Goal: Information Seeking & Learning: Learn about a topic

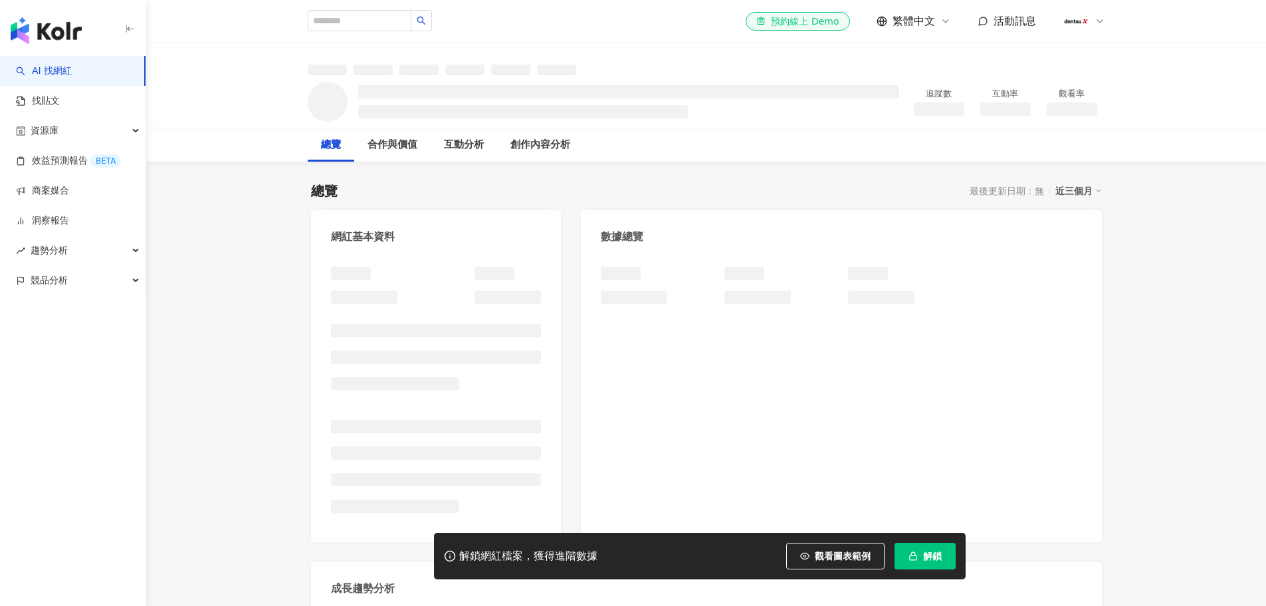
click at [917, 552] on icon "button" at bounding box center [913, 555] width 9 height 9
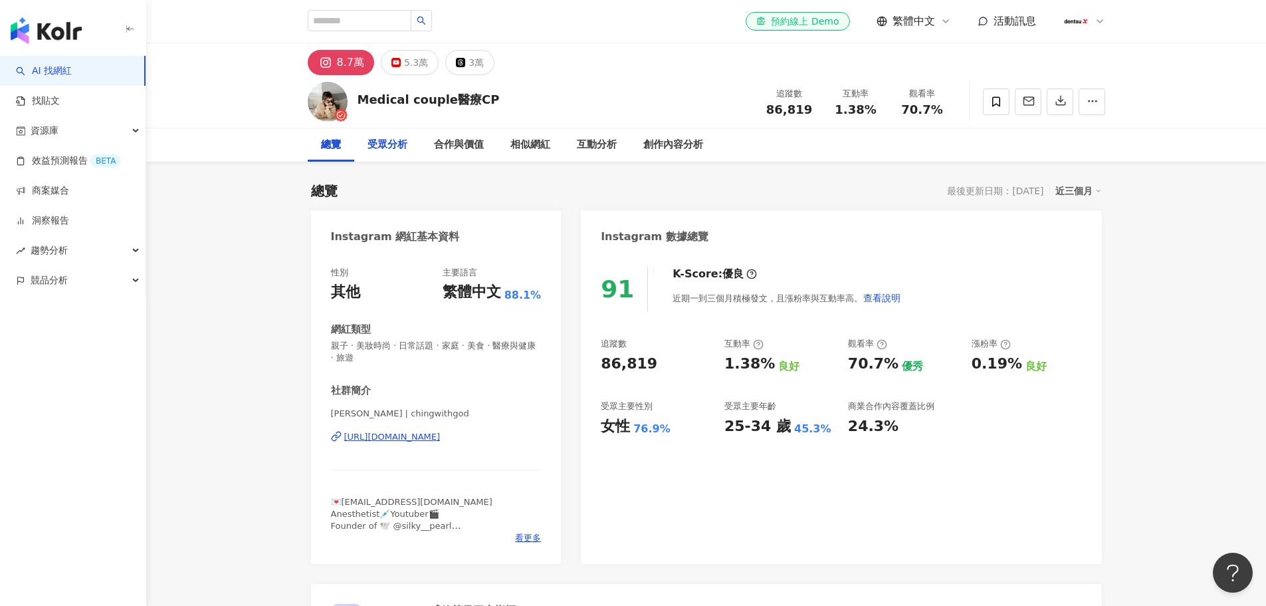
click at [399, 147] on div "受眾分析" at bounding box center [388, 145] width 40 height 16
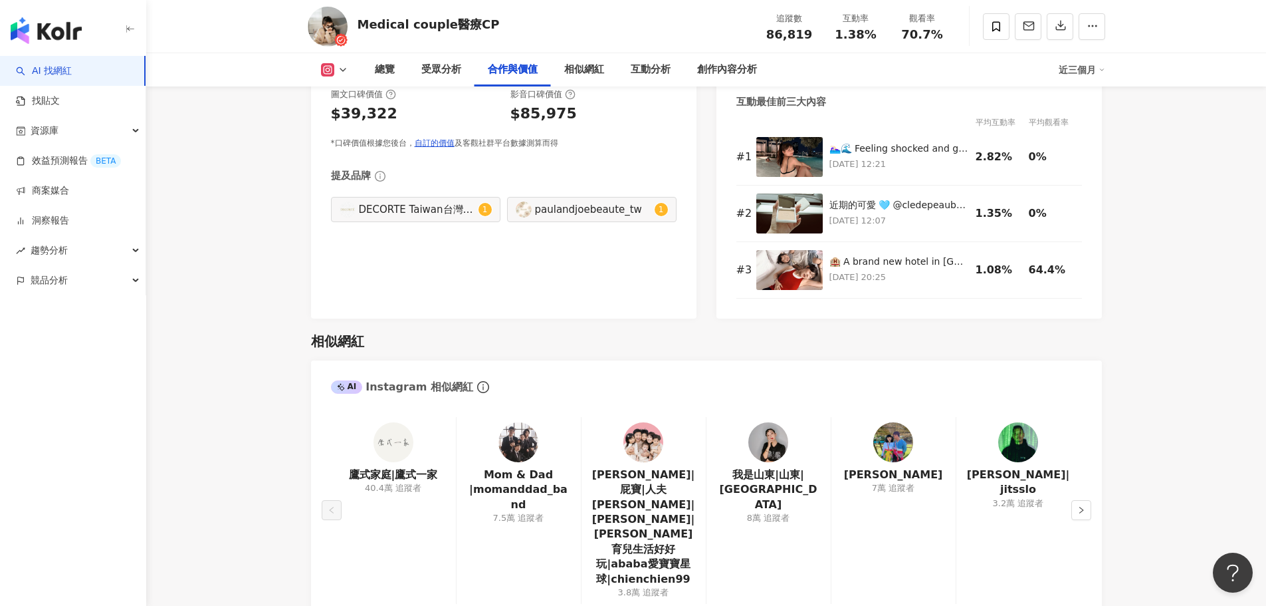
scroll to position [2130, 0]
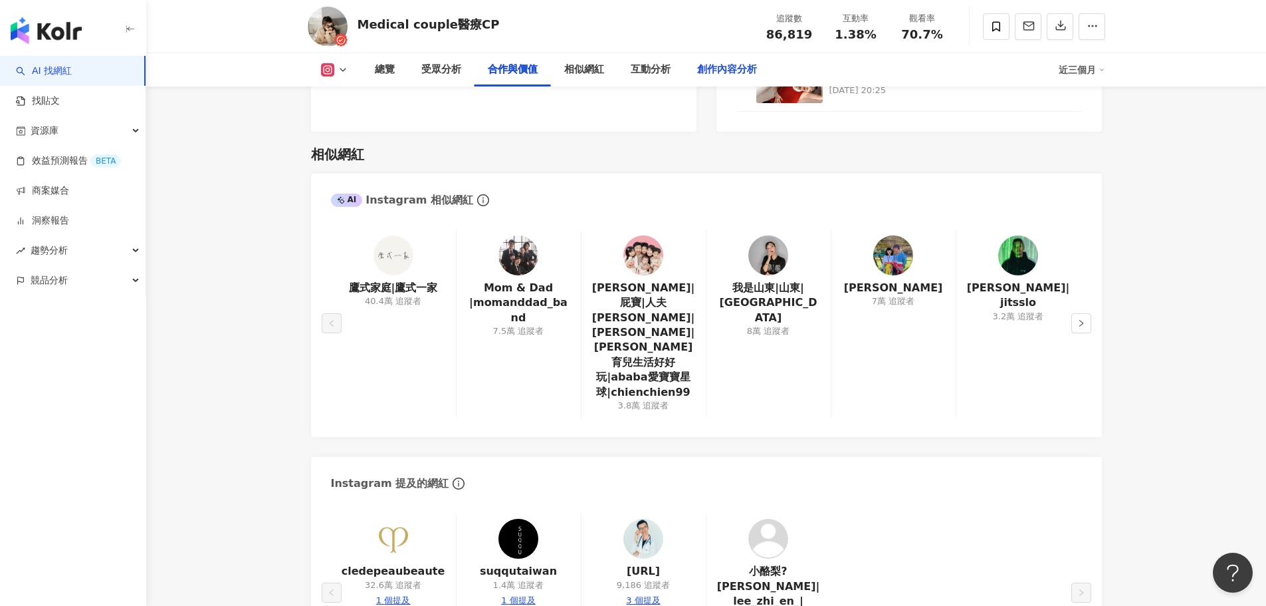
click at [705, 78] on div "創作內容分析" at bounding box center [727, 69] width 86 height 33
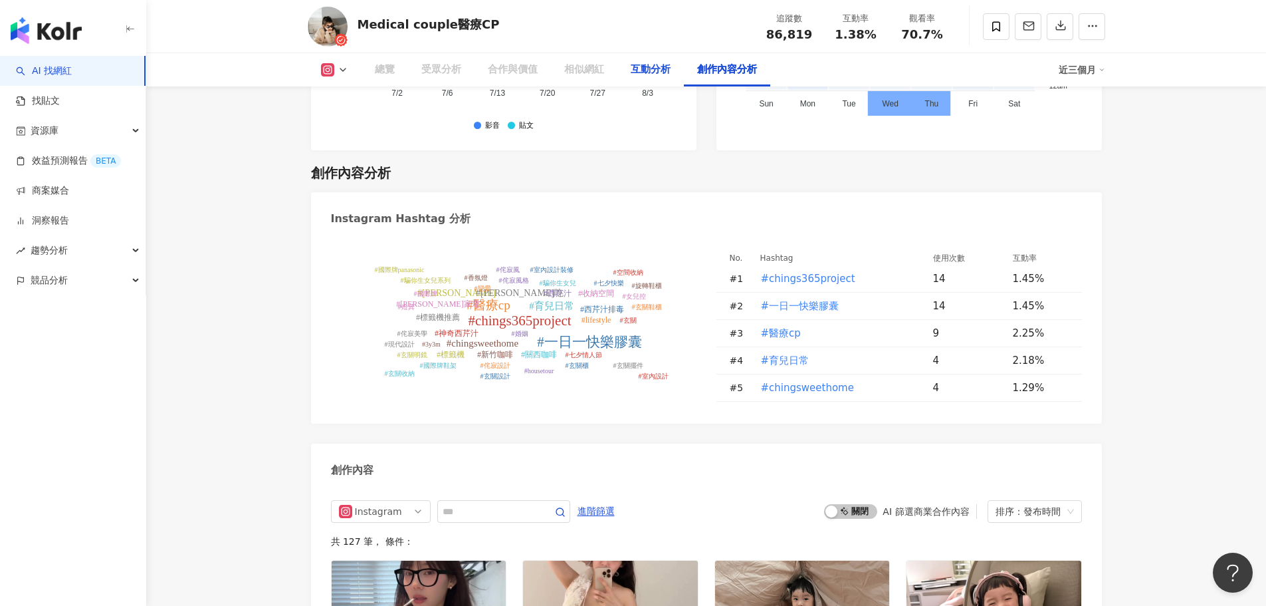
click at [639, 68] on div "互動分析" at bounding box center [651, 70] width 40 height 16
click at [651, 74] on div "互動分析" at bounding box center [651, 70] width 40 height 16
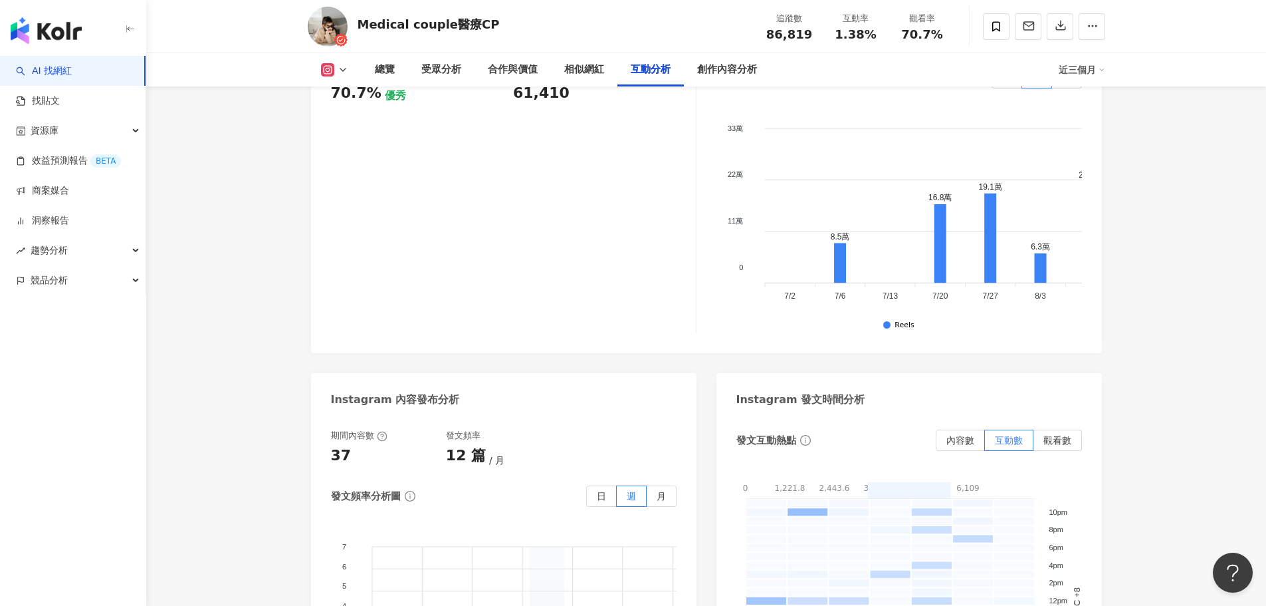
scroll to position [3126, 0]
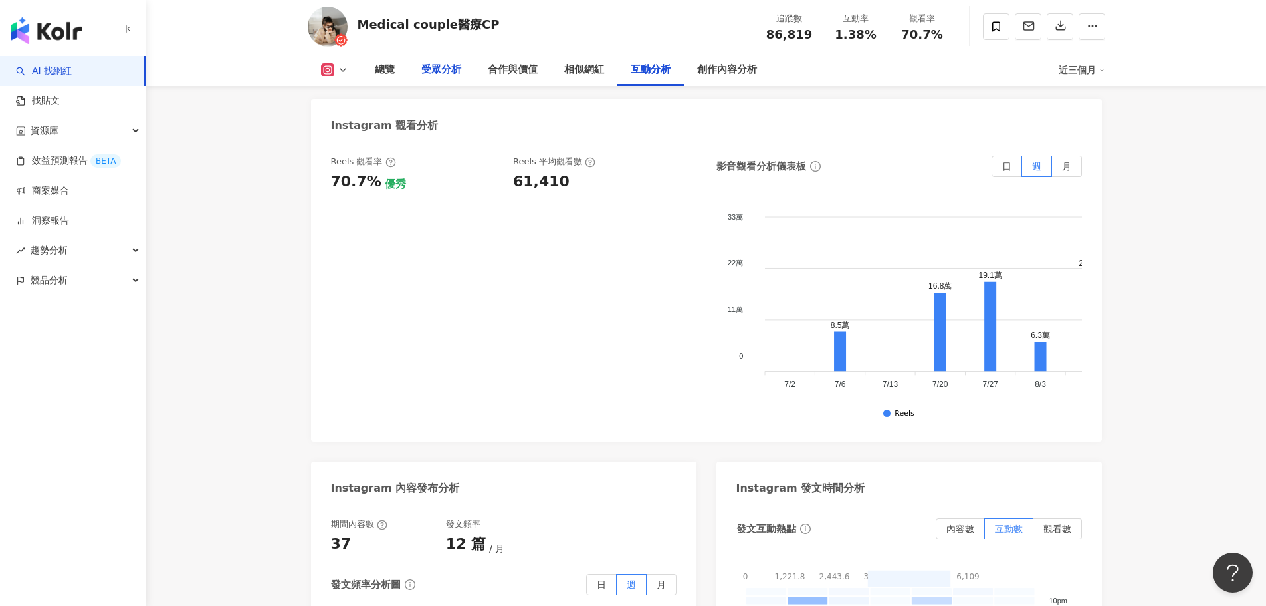
click at [459, 63] on div "受眾分析" at bounding box center [441, 70] width 40 height 16
